Goal: Information Seeking & Learning: Learn about a topic

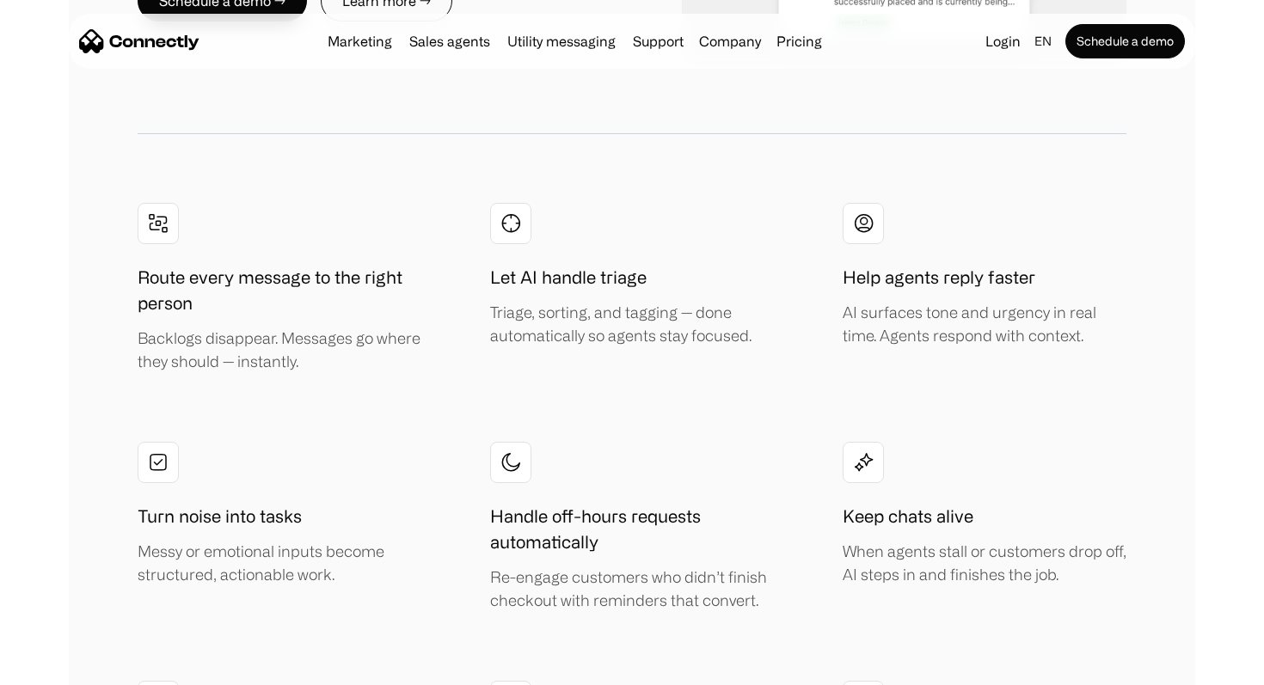
scroll to position [3327, 0]
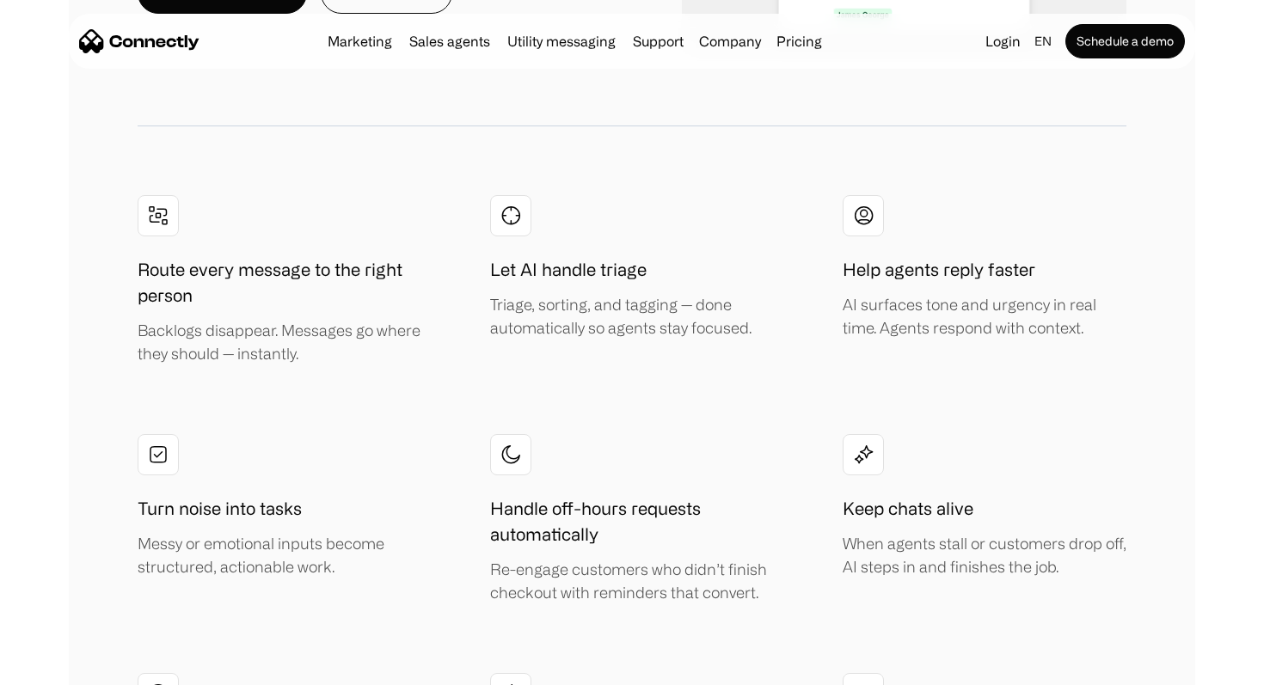
click at [808, 57] on nav "Marketing Sales agents Utility messaging Support Company About us Careers Conta…" at bounding box center [632, 41] width 1106 height 34
click at [808, 42] on link "Pricing" at bounding box center [799, 41] width 59 height 14
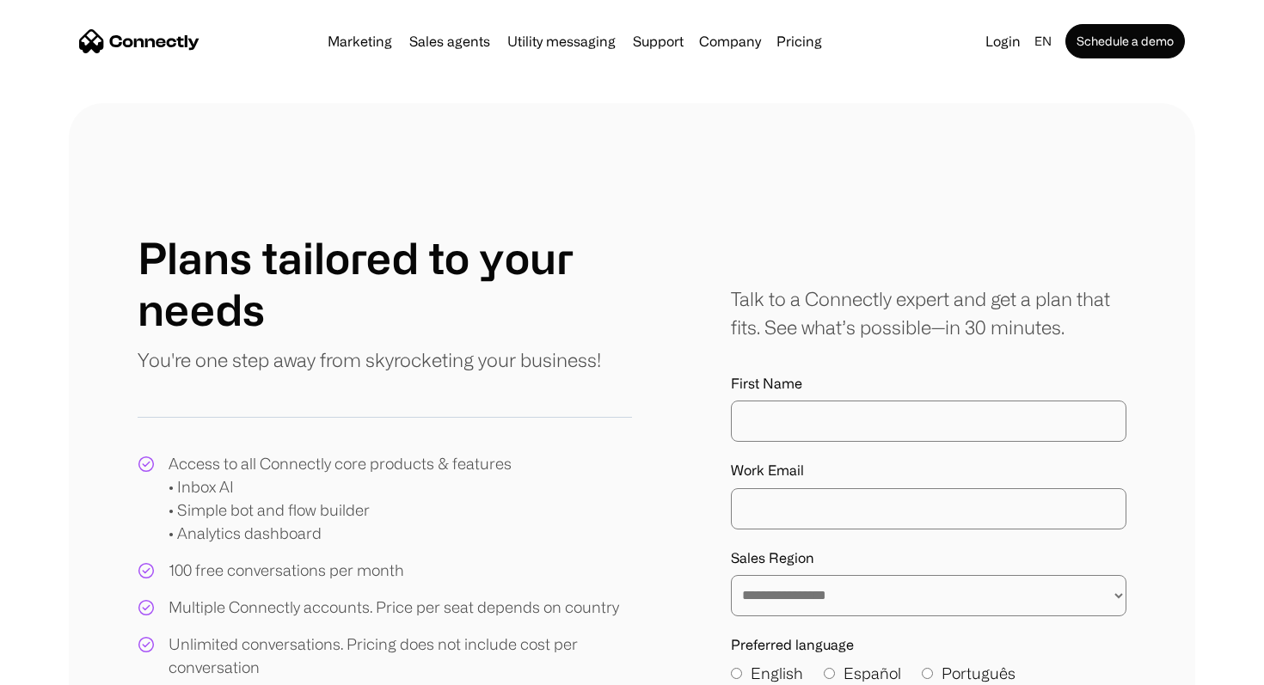
click at [144, 53] on div "home" at bounding box center [139, 41] width 120 height 26
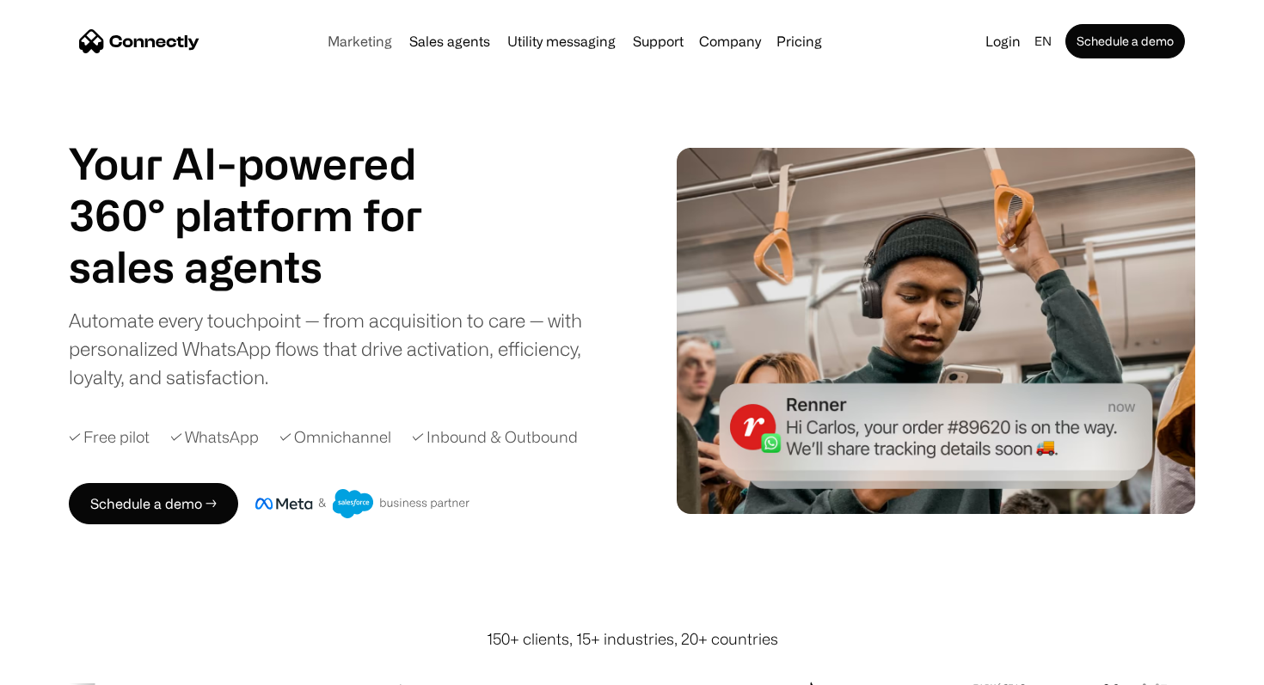
click at [338, 41] on link "Marketing" at bounding box center [360, 41] width 78 height 14
